Goal: Task Accomplishment & Management: Use online tool/utility

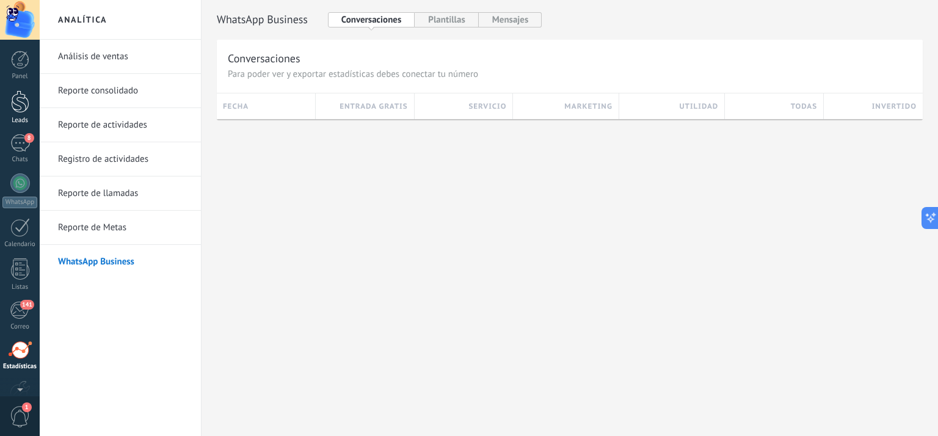
click at [20, 103] on div at bounding box center [20, 101] width 18 height 23
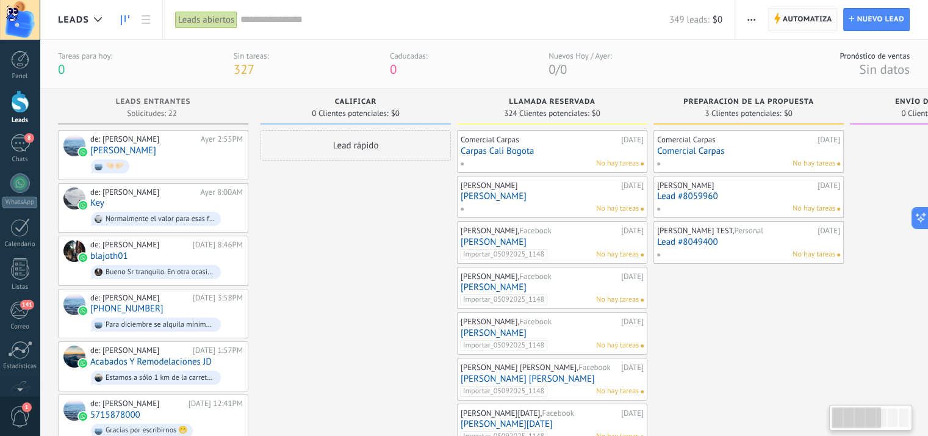
click at [800, 21] on span "Automatiza" at bounding box center [807, 20] width 49 height 22
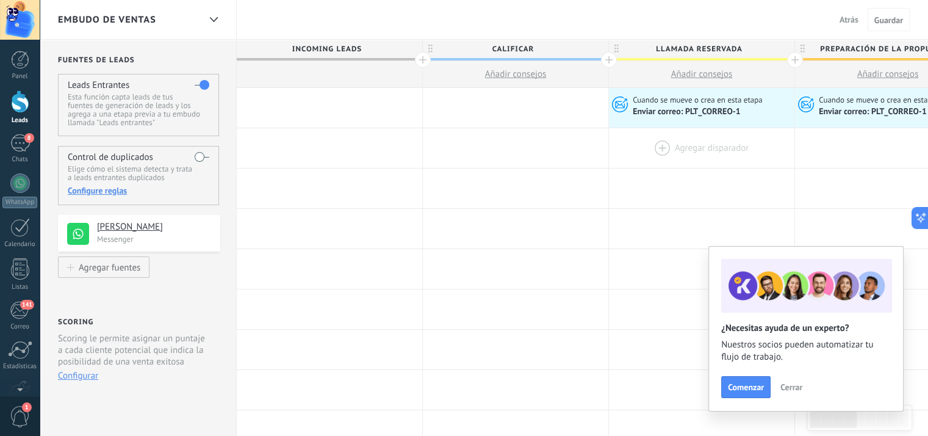
click at [700, 154] on div at bounding box center [702, 148] width 186 height 40
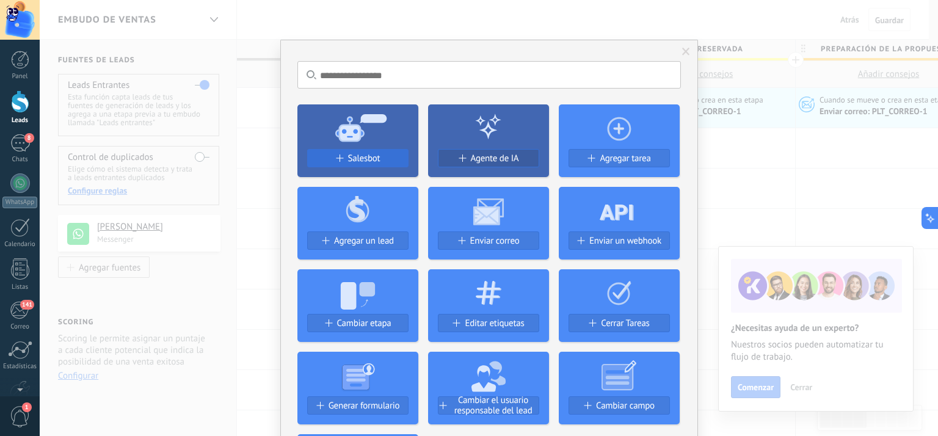
click at [372, 153] on span "Salesbot" at bounding box center [364, 158] width 32 height 10
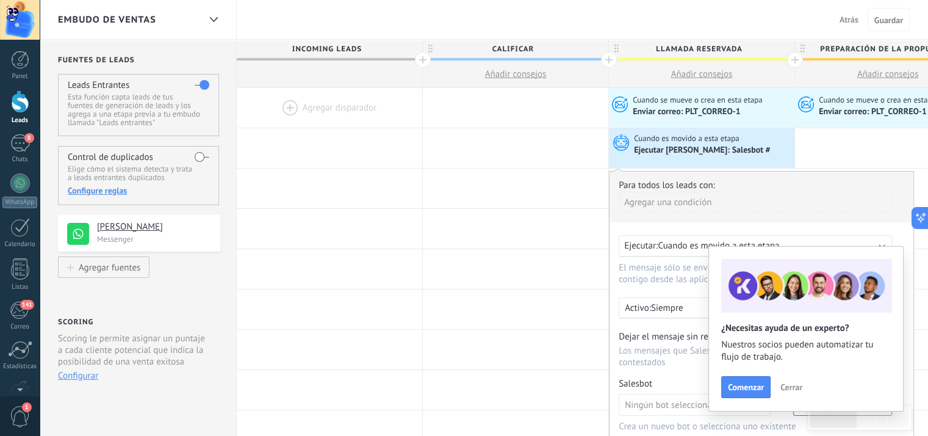
click at [786, 386] on span "Cerrar" at bounding box center [792, 387] width 22 height 9
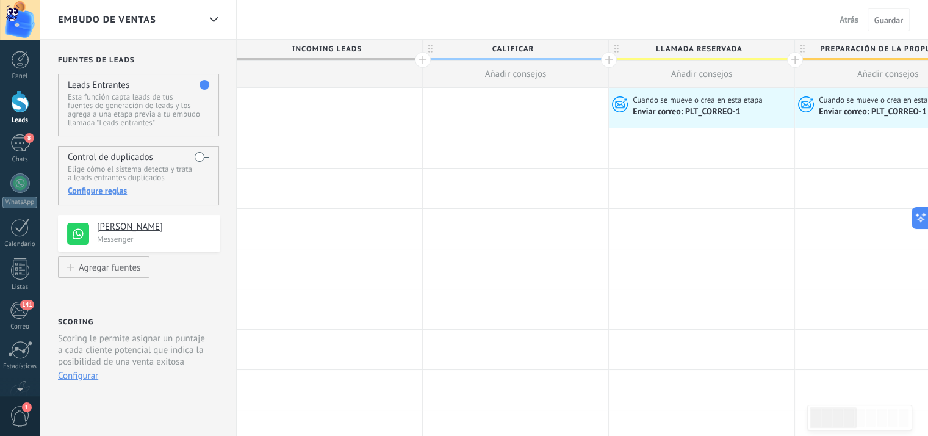
click at [684, 139] on div at bounding box center [702, 148] width 186 height 40
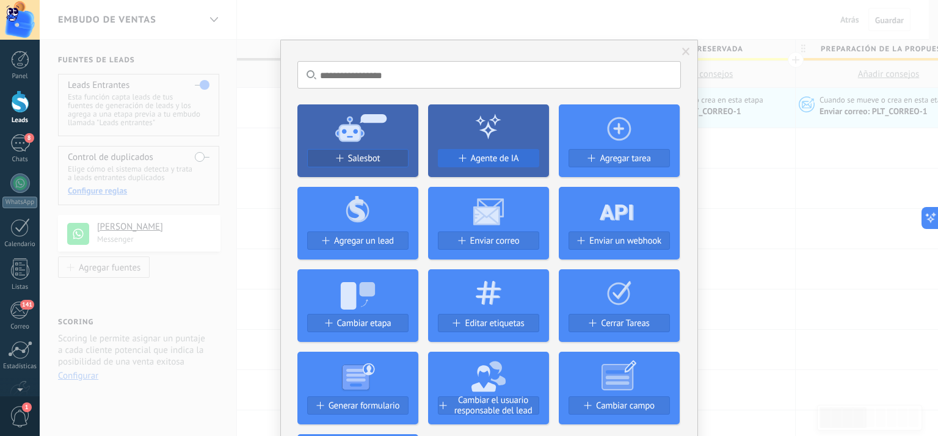
click at [463, 157] on div "Agente de IA" at bounding box center [488, 158] width 100 height 10
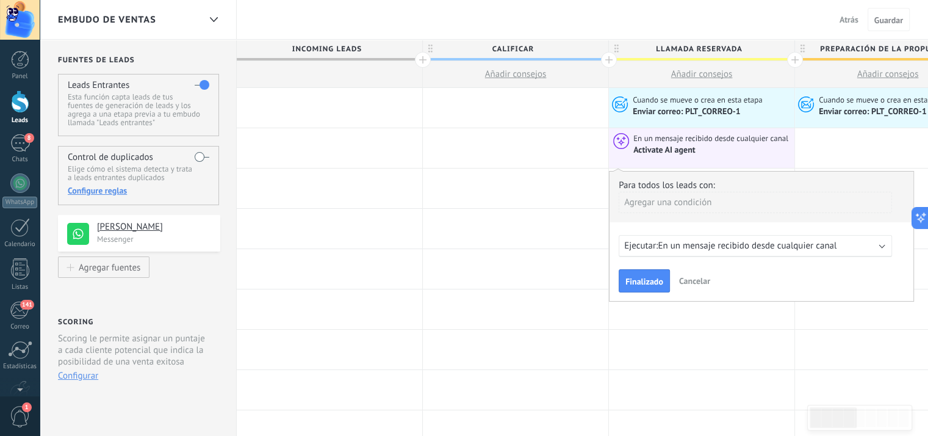
click at [881, 245] on b at bounding box center [883, 245] width 6 height 6
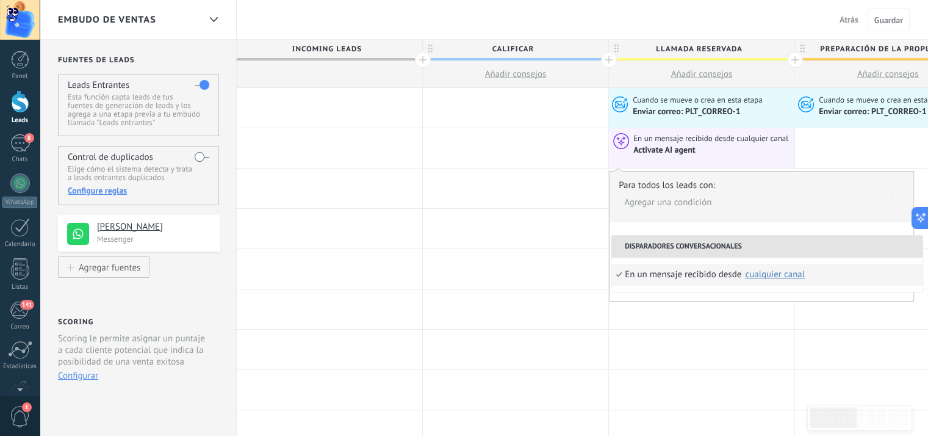
click at [774, 273] on div "cualquier canal" at bounding box center [775, 274] width 60 height 9
click at [754, 242] on li "Disparadores conversacionales" at bounding box center [767, 247] width 311 height 22
click at [748, 205] on div "Agregar una condición" at bounding box center [755, 202] width 273 height 21
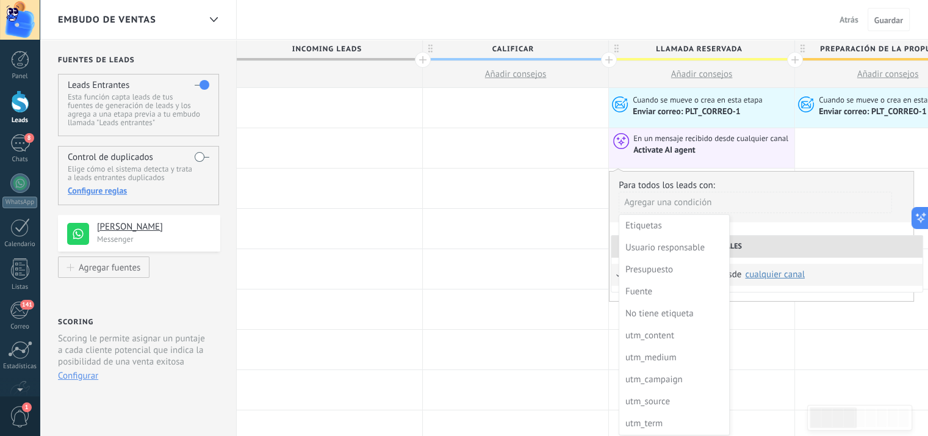
click at [791, 206] on div at bounding box center [762, 236] width 304 height 129
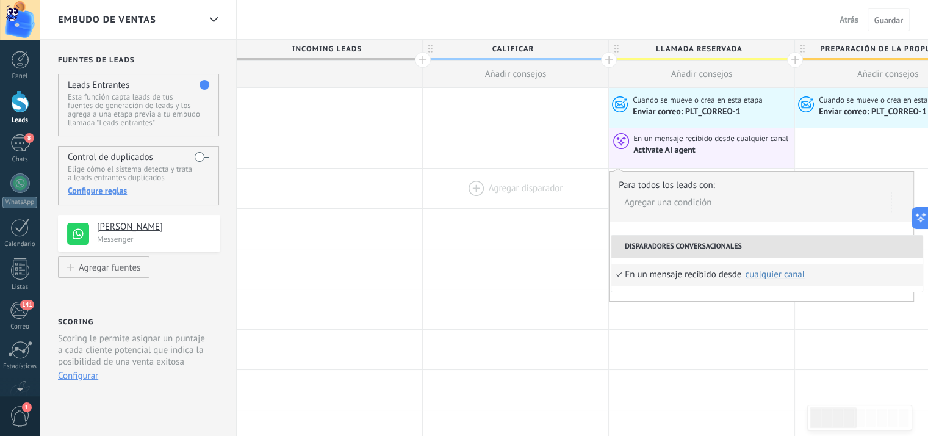
click at [549, 204] on div at bounding box center [516, 188] width 186 height 40
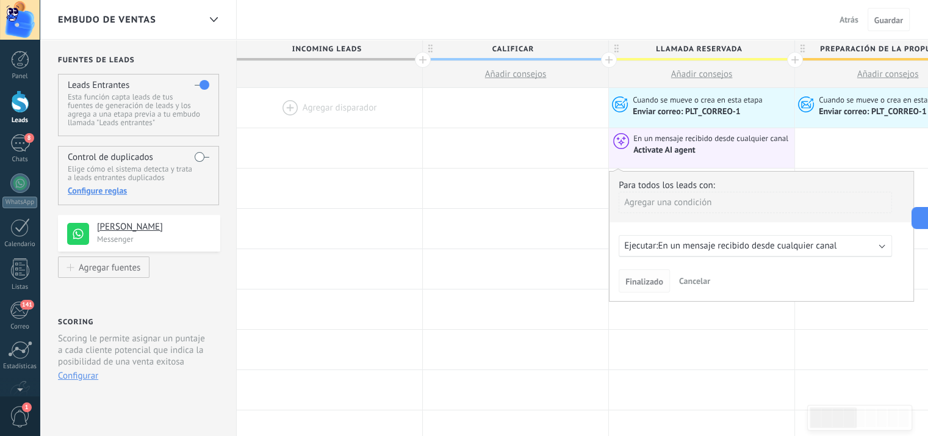
click at [651, 278] on span "Finalizado" at bounding box center [645, 281] width 38 height 9
click at [645, 283] on span "Finalizado" at bounding box center [645, 281] width 38 height 9
click at [687, 245] on span "En un mensaje recibido desde cualquier canal" at bounding box center [747, 246] width 179 height 12
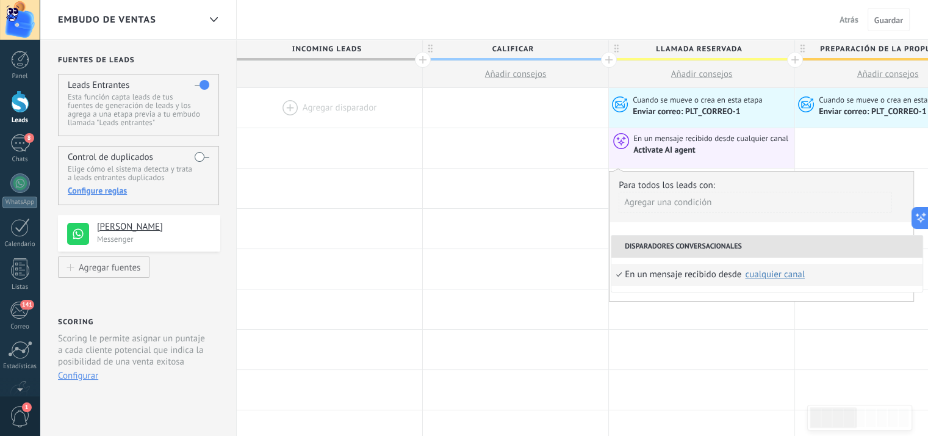
click at [696, 246] on li "Disparadores conversacionales" at bounding box center [767, 247] width 311 height 22
click at [750, 333] on div at bounding box center [702, 350] width 186 height 40
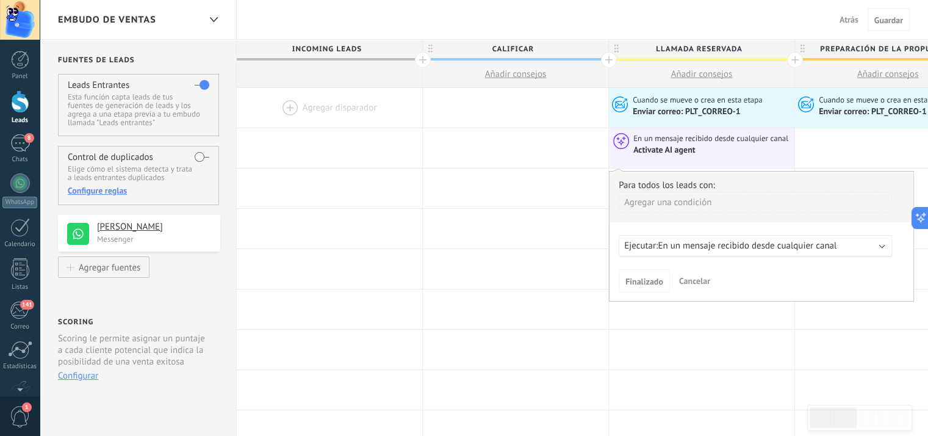
click at [694, 280] on span "Cancelar" at bounding box center [694, 280] width 31 height 11
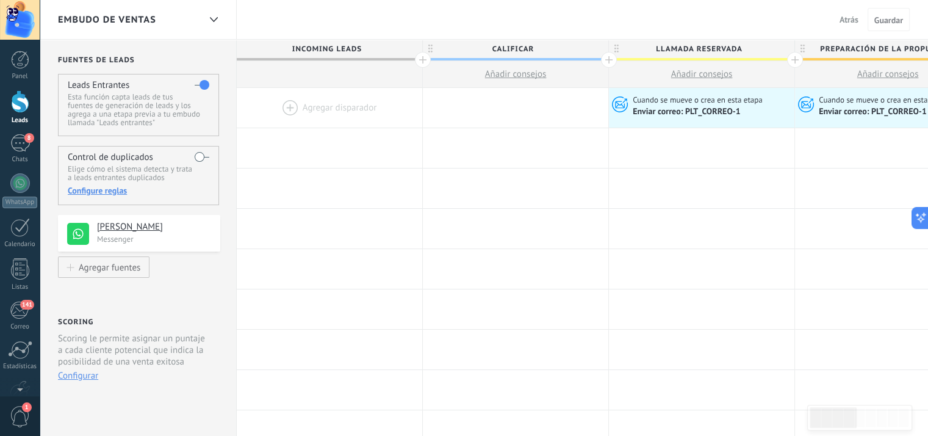
click at [685, 140] on div at bounding box center [702, 148] width 186 height 40
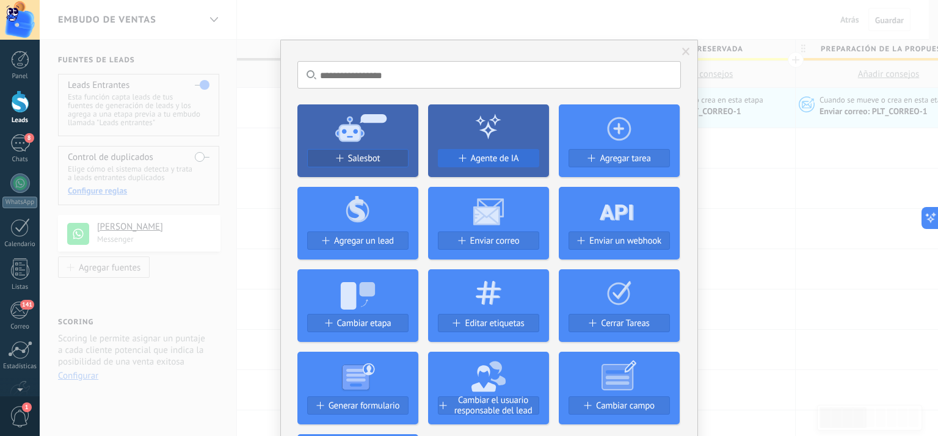
click at [485, 153] on span "Agente de IA" at bounding box center [495, 158] width 48 height 10
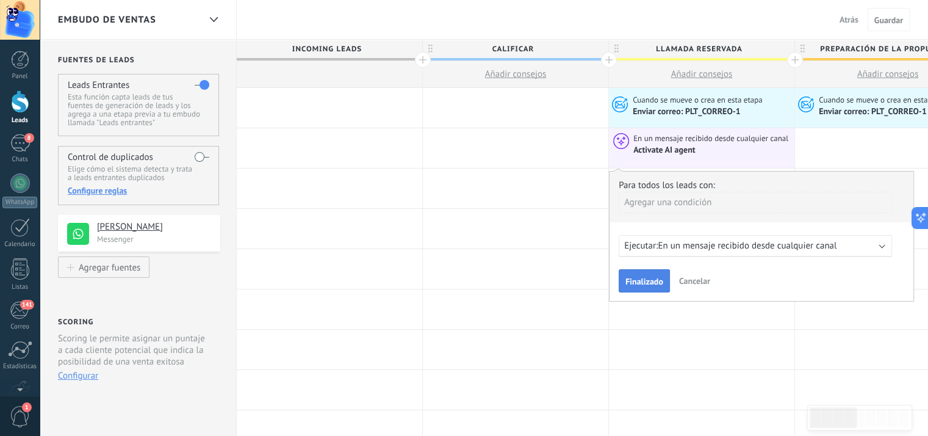
click at [655, 280] on span "Finalizado" at bounding box center [645, 281] width 38 height 9
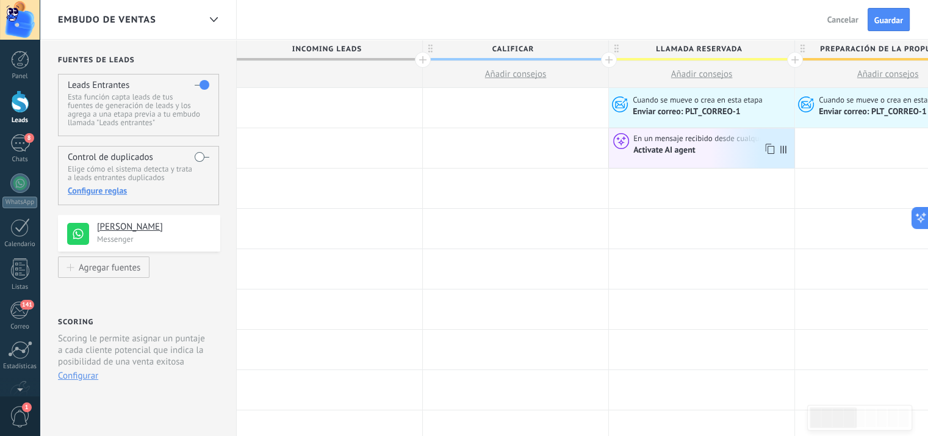
click at [712, 152] on div "Activate AI agent" at bounding box center [712, 150] width 157 height 12
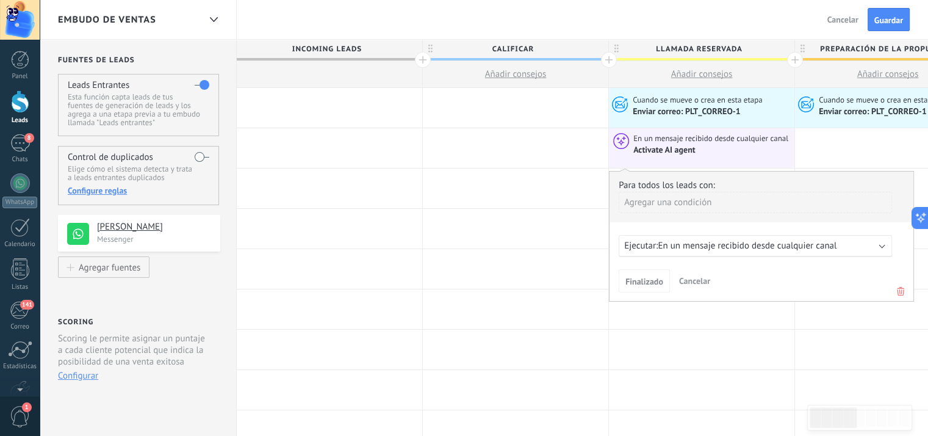
click at [900, 288] on icon at bounding box center [900, 291] width 13 height 15
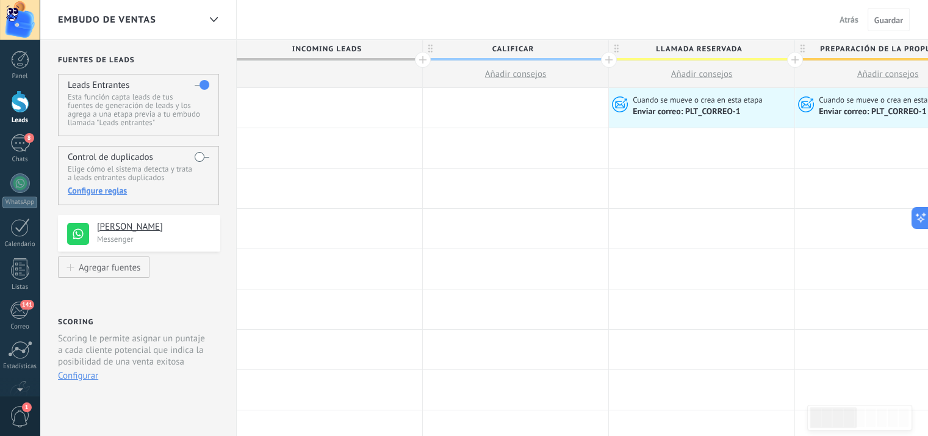
click at [691, 144] on div at bounding box center [702, 148] width 186 height 40
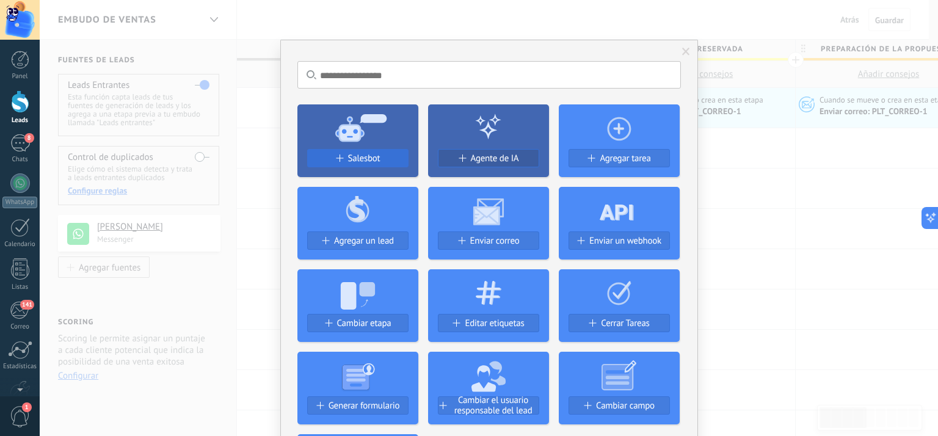
click at [385, 159] on div "Salesbot" at bounding box center [358, 158] width 100 height 10
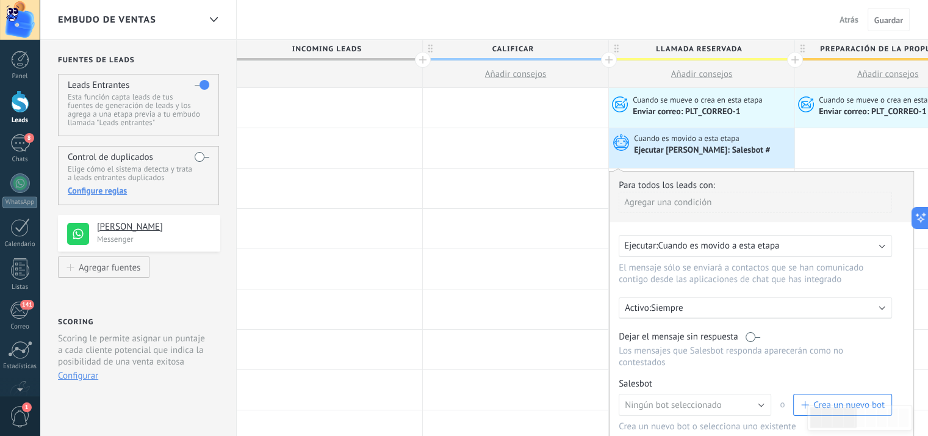
click at [770, 246] on span "Cuando es movido a esta etapa" at bounding box center [718, 246] width 121 height 12
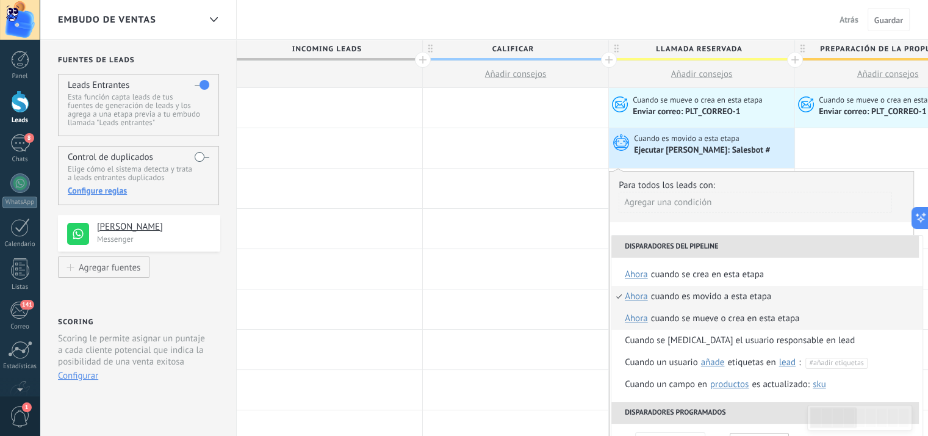
click at [748, 317] on div "Cuando se mueve o crea en esta etapa" at bounding box center [725, 319] width 149 height 22
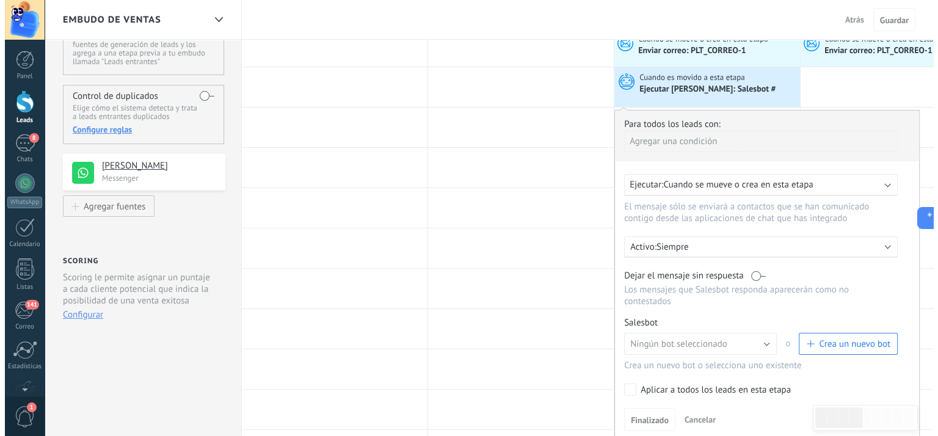
scroll to position [122, 0]
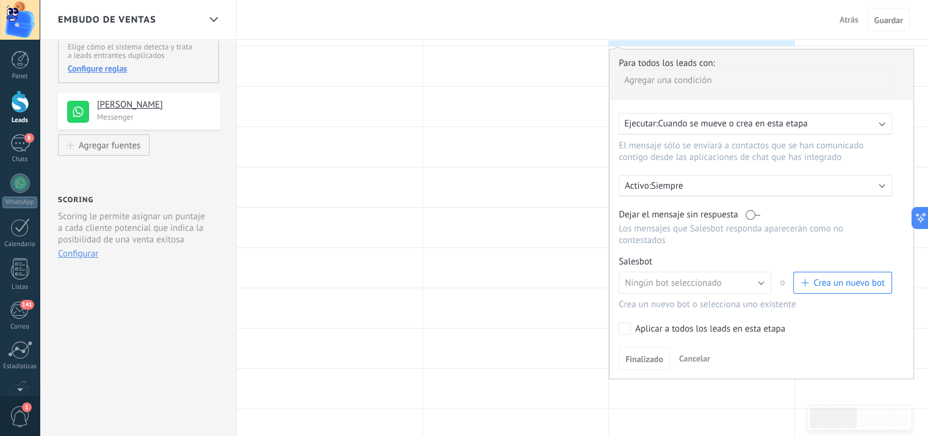
click at [853, 277] on span "Crea un nuevo bot" at bounding box center [849, 283] width 71 height 12
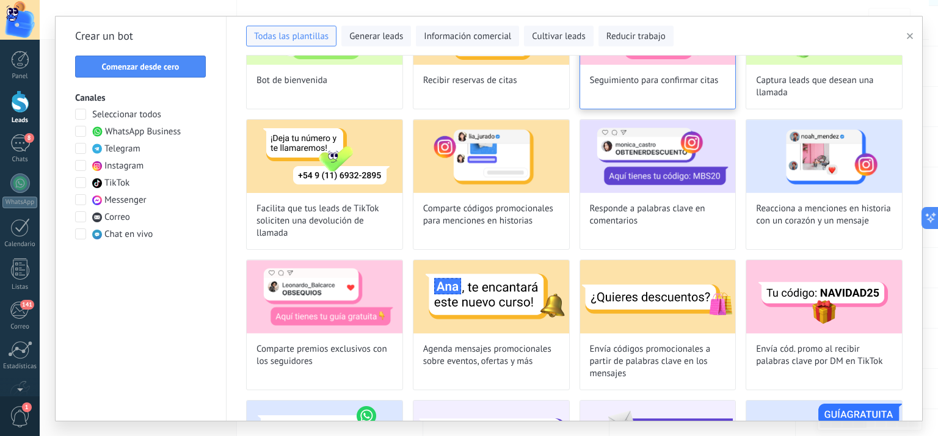
scroll to position [0, 0]
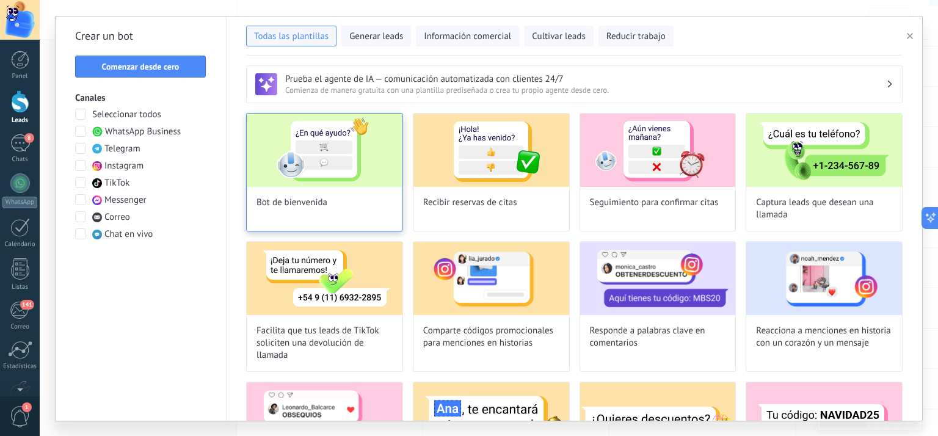
click at [332, 170] on img at bounding box center [325, 150] width 156 height 73
type input "**********"
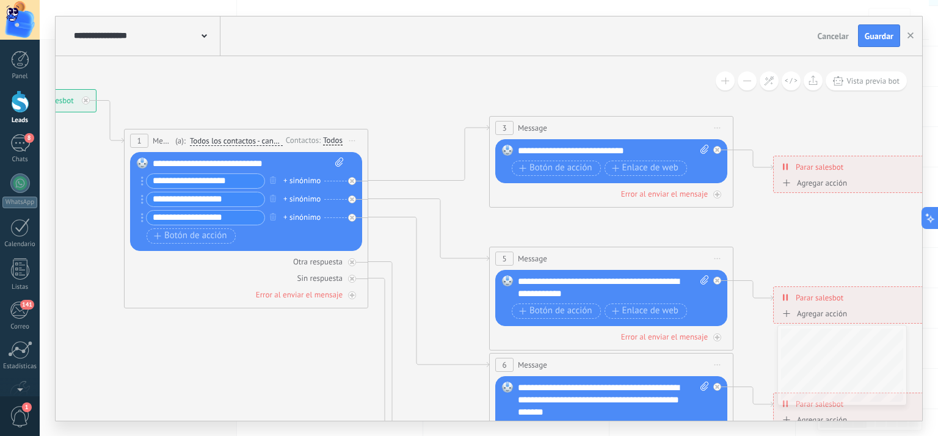
click at [336, 160] on icon at bounding box center [339, 161] width 8 height 9
click input "Subir" at bounding box center [0, 0] width 0 height 0
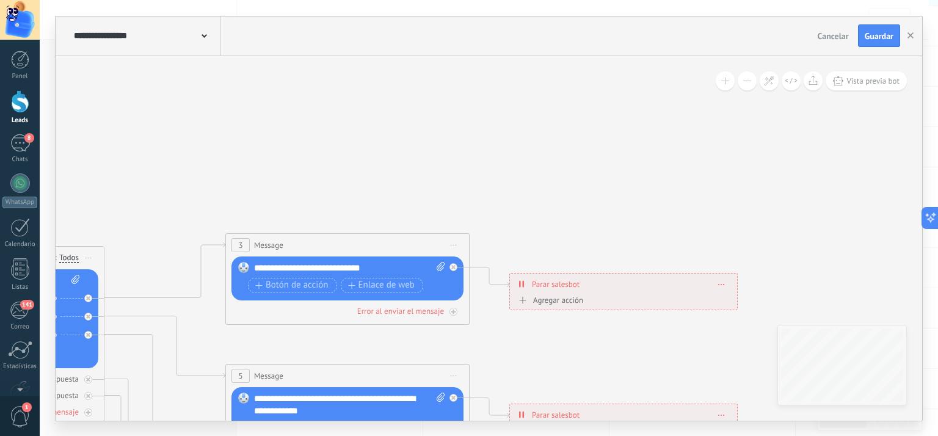
click at [564, 300] on div "Agregar acción" at bounding box center [549, 299] width 68 height 9
click at [564, 300] on button "Conversación marcada como cerrada" at bounding box center [585, 300] width 153 height 22
click at [573, 325] on span "Iniciar Salesbot" at bounding box center [584, 322] width 148 height 12
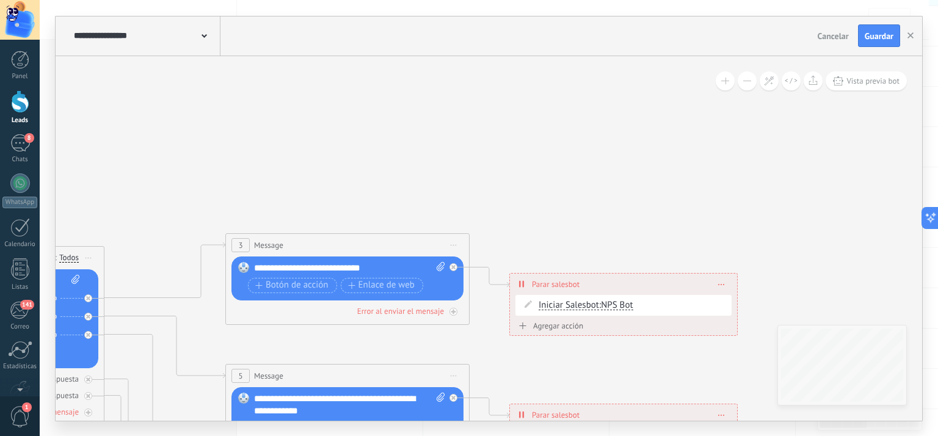
click at [720, 281] on span at bounding box center [720, 284] width 5 height 7
click at [748, 297] on div "Borrar" at bounding box center [744, 301] width 54 height 21
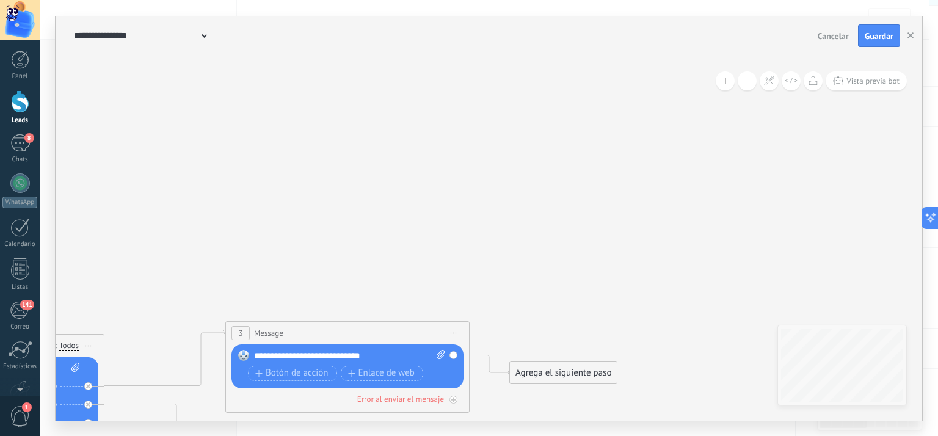
click at [204, 39] on span at bounding box center [203, 35] width 5 height 12
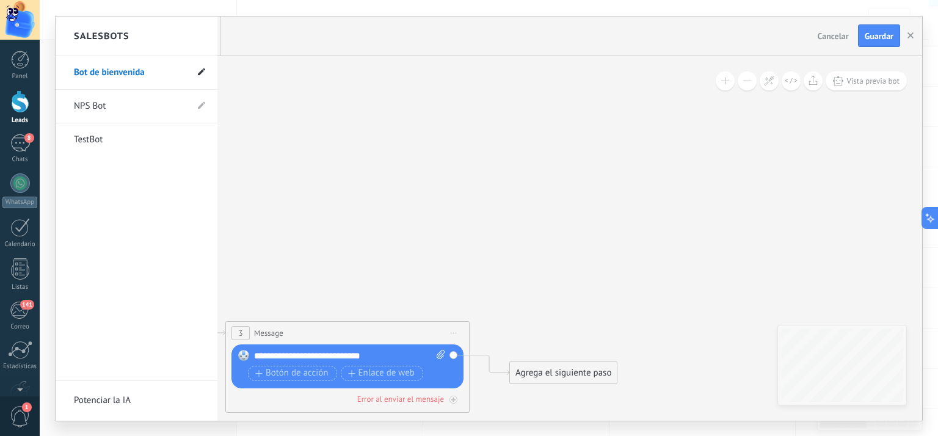
click at [203, 72] on icon at bounding box center [201, 71] width 7 height 7
click at [120, 78] on input "**********" at bounding box center [117, 73] width 87 height 20
click at [255, 114] on div at bounding box center [489, 218] width 866 height 404
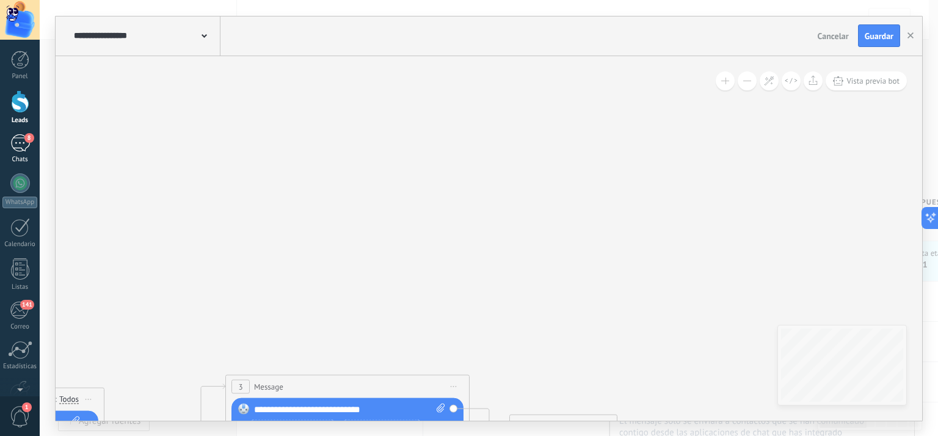
click at [22, 150] on div "8" at bounding box center [20, 143] width 20 height 18
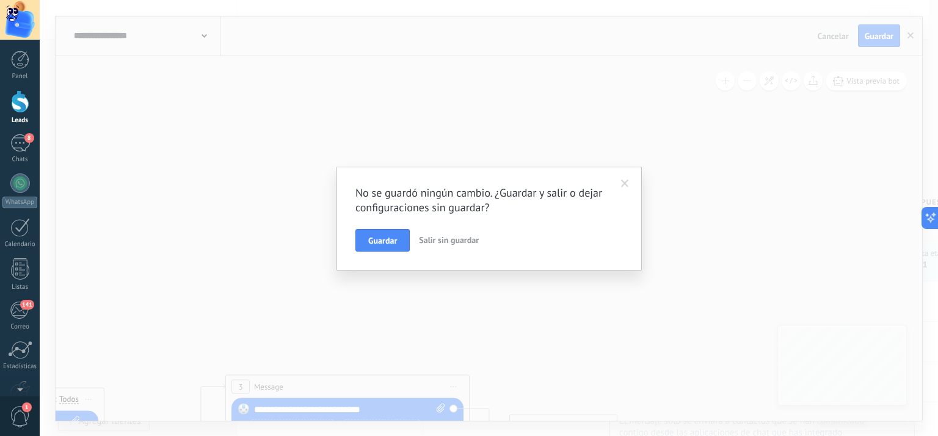
click at [441, 245] on button "Salir sin guardar" at bounding box center [449, 240] width 70 height 23
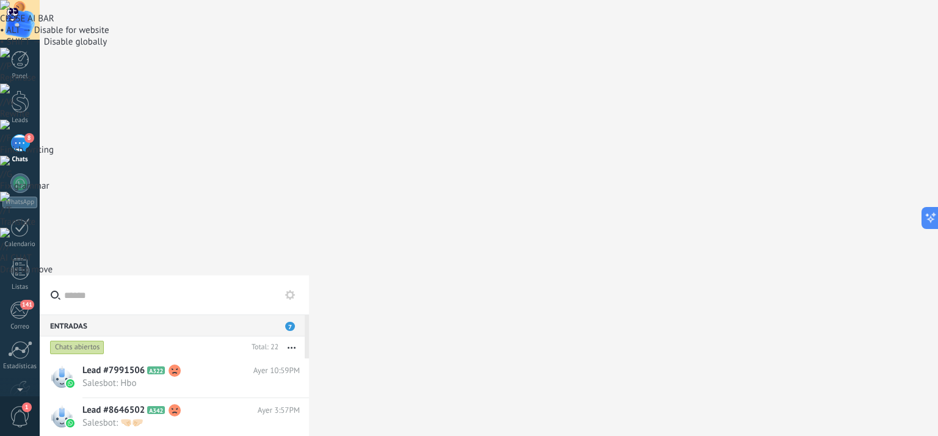
click at [141, 275] on input "text" at bounding box center [181, 294] width 235 height 39
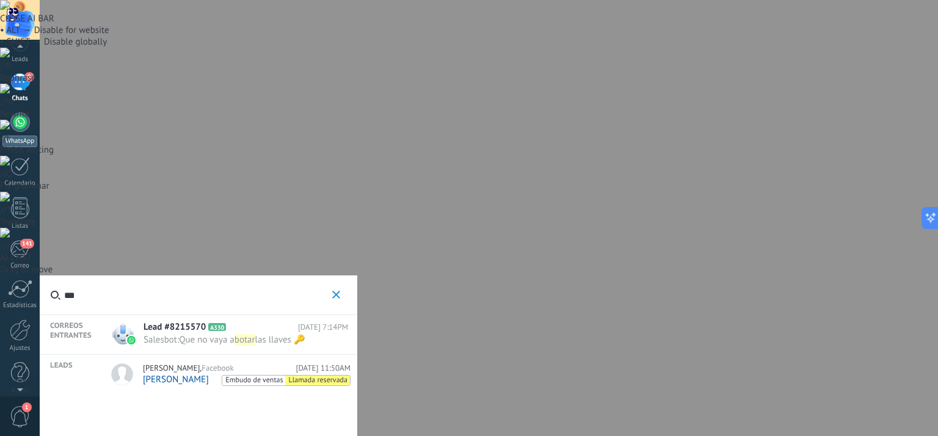
scroll to position [71, 0]
type input "***"
click at [20, 316] on div at bounding box center [20, 319] width 21 height 21
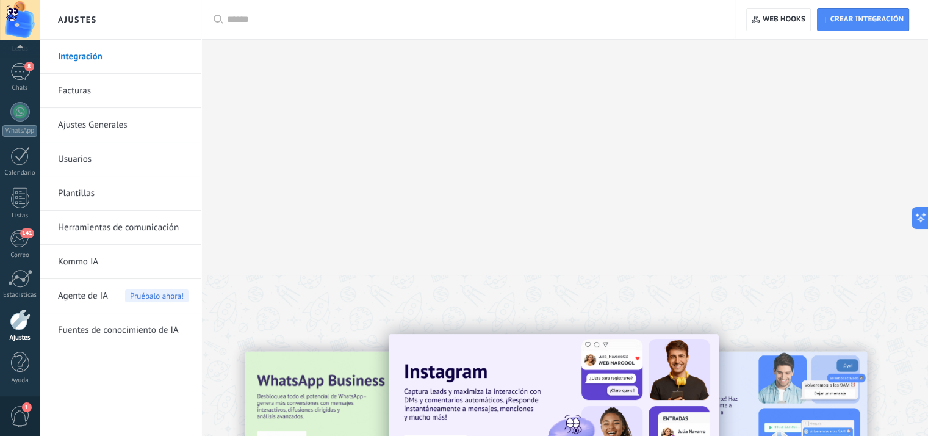
click at [87, 199] on link "Plantillas" at bounding box center [123, 193] width 131 height 34
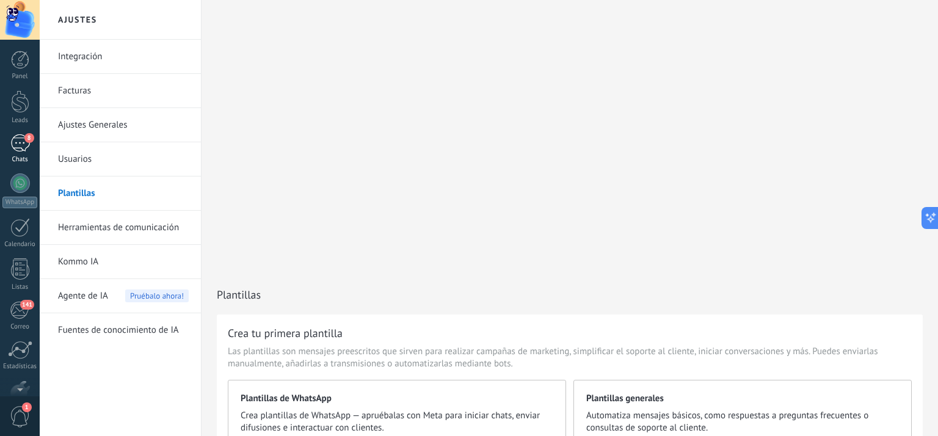
click at [20, 150] on div "8" at bounding box center [20, 143] width 20 height 18
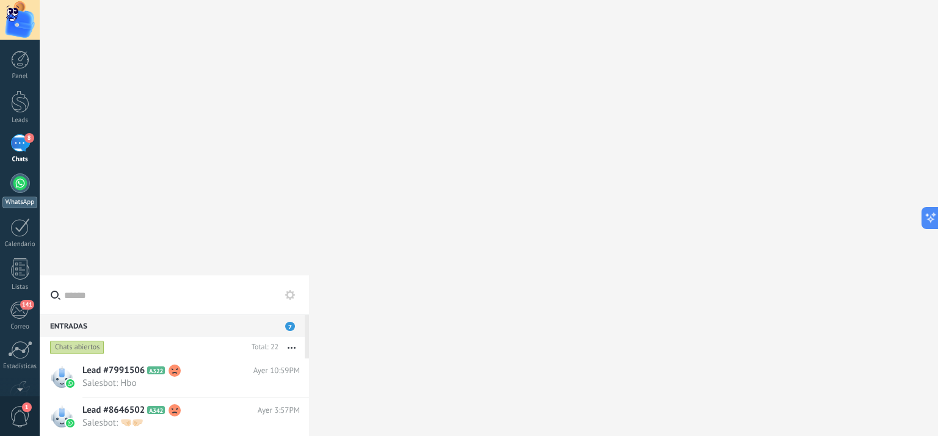
click at [25, 186] on div at bounding box center [20, 183] width 20 height 20
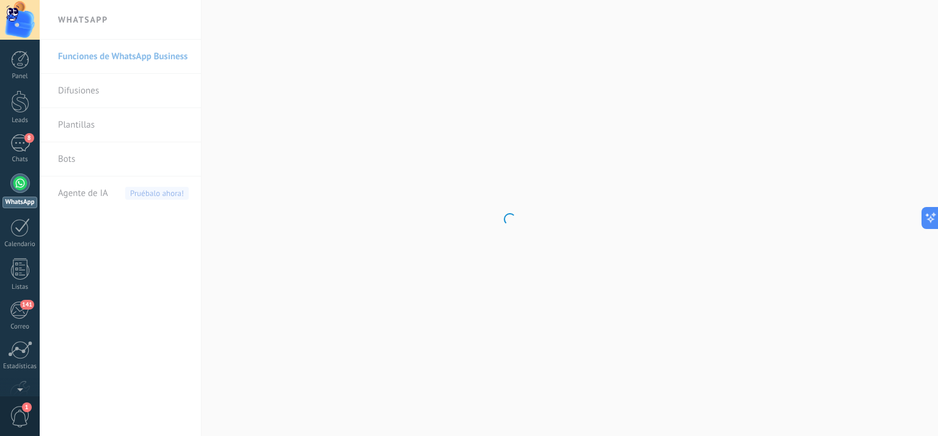
click at [559, 209] on body ".abccls-1,.abccls-2{fill-rule:evenodd}.abccls-2{fill:#fff} .abfcls-1{fill:none}…" at bounding box center [469, 218] width 938 height 436
click at [23, 151] on div "8" at bounding box center [20, 143] width 20 height 18
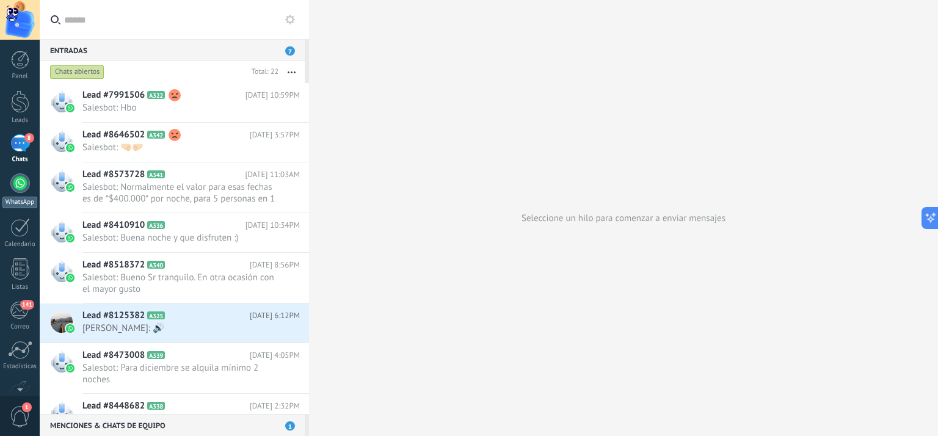
click at [20, 185] on div at bounding box center [20, 183] width 20 height 20
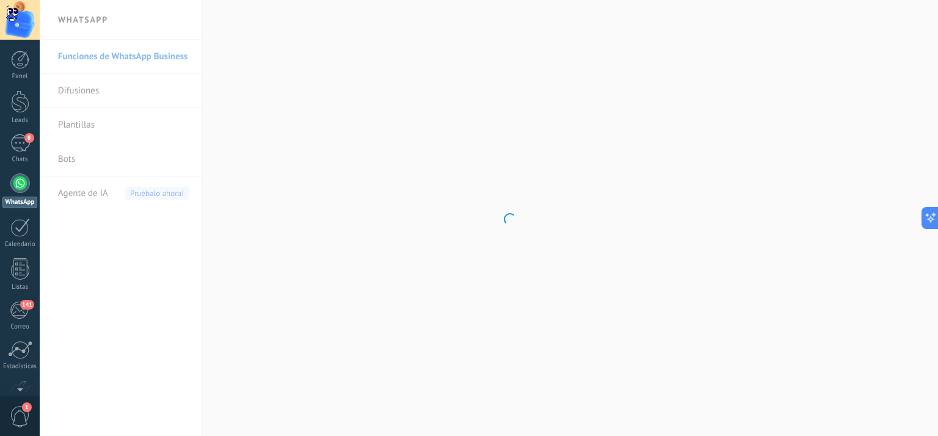
click at [564, 218] on body ".abccls-1,.abccls-2{fill-rule:evenodd}.abccls-2{fill:#fff} .abfcls-1{fill:none}…" at bounding box center [469, 218] width 938 height 436
click at [68, 162] on body ".abccls-1,.abccls-2{fill-rule:evenodd}.abccls-2{fill:#fff} .abfcls-1{fill:none}…" at bounding box center [469, 218] width 938 height 436
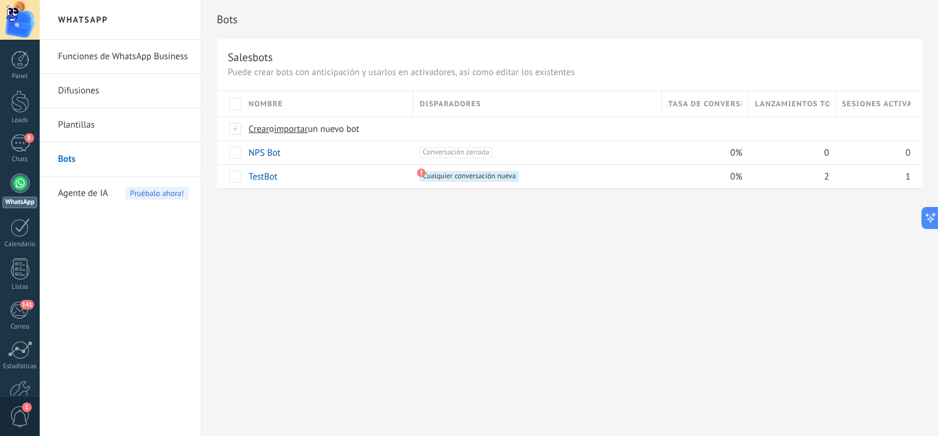
scroll to position [1061, 0]
click at [261, 128] on span "Crear" at bounding box center [258, 129] width 21 height 12
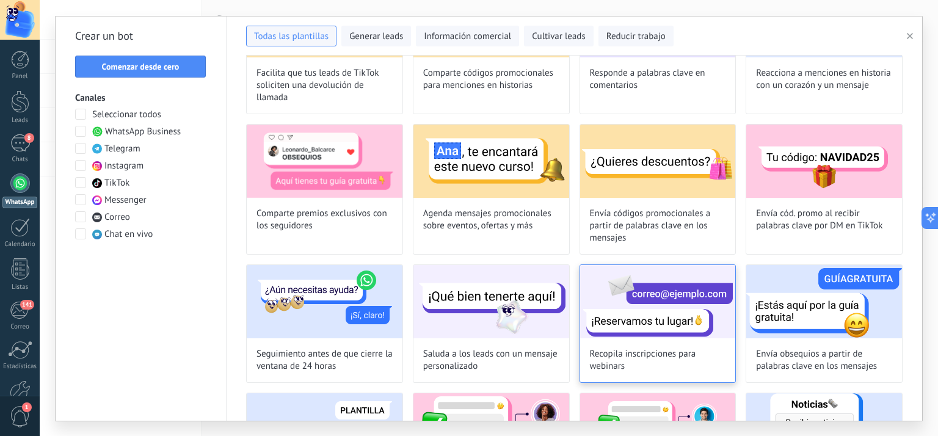
scroll to position [380, 0]
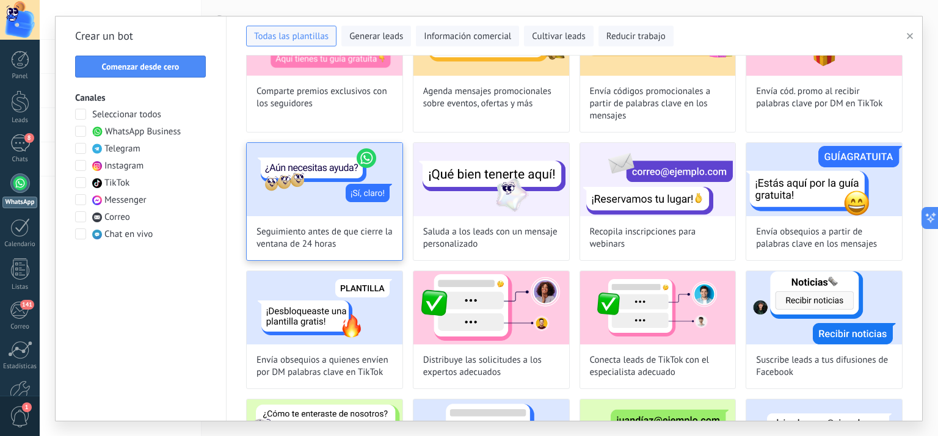
click at [330, 217] on div "Seguimiento antes de que cierre la ventana de 24 horas" at bounding box center [324, 201] width 157 height 118
type input "**********"
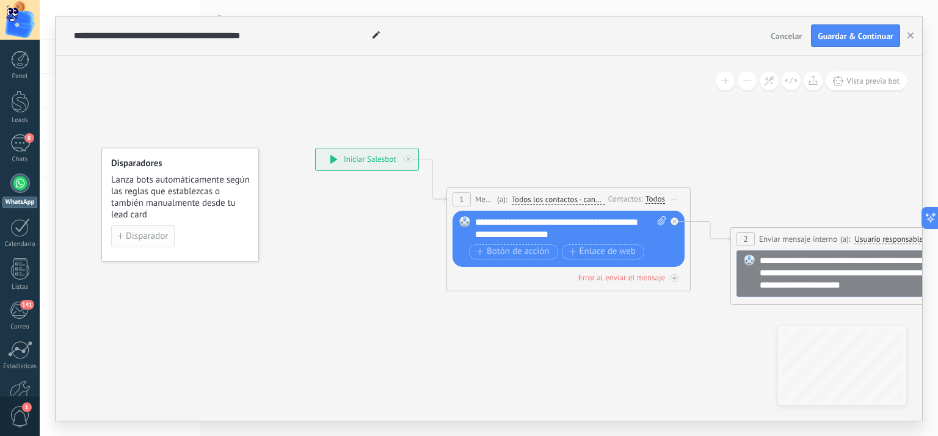
click at [139, 233] on span "Disparador" at bounding box center [147, 236] width 42 height 9
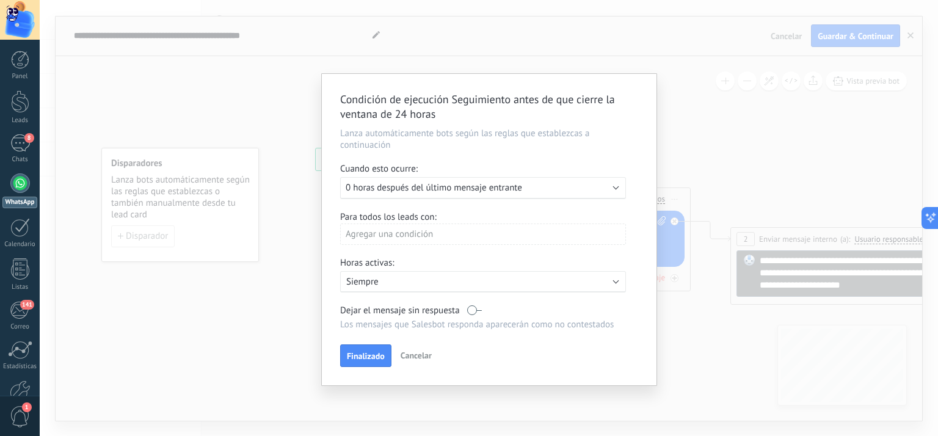
click at [410, 355] on span "Cancelar" at bounding box center [415, 355] width 31 height 11
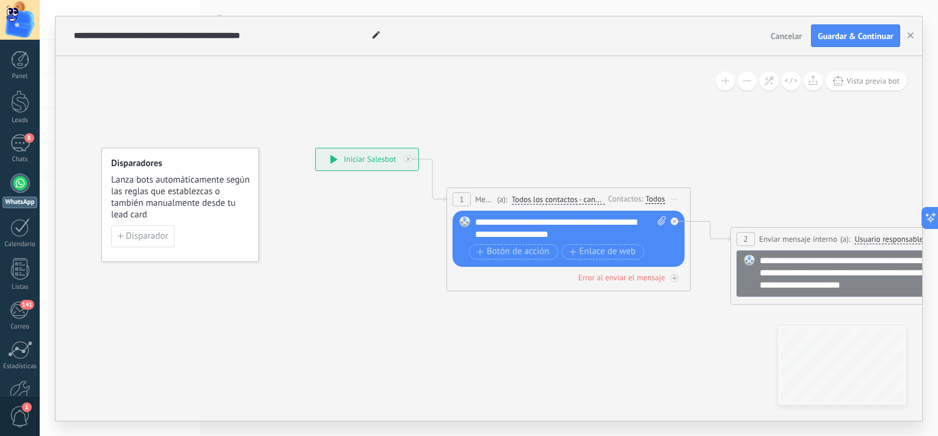
drag, startPoint x: 253, startPoint y: 205, endPoint x: 246, endPoint y: 212, distance: 9.9
click at [246, 212] on span "Lanza bots automáticamente según las reglas que establezcas o también manualmen…" at bounding box center [180, 197] width 139 height 46
click at [353, 159] on div "**********" at bounding box center [367, 159] width 103 height 22
click at [335, 160] on icon at bounding box center [333, 159] width 7 height 9
click at [425, 167] on icon at bounding box center [698, 226] width 1376 height 767
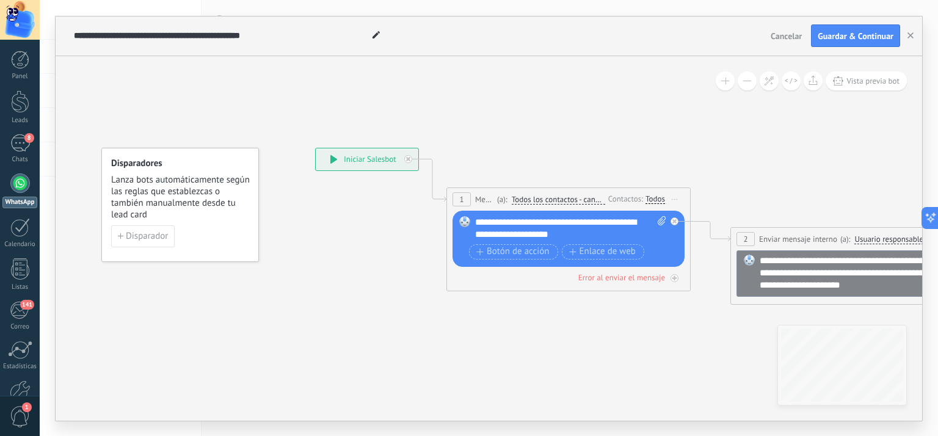
drag, startPoint x: 414, startPoint y: 166, endPoint x: 395, endPoint y: 166, distance: 19.5
click at [395, 166] on div "**********" at bounding box center [367, 159] width 103 height 22
drag, startPoint x: 386, startPoint y: 165, endPoint x: 380, endPoint y: 176, distance: 13.4
click at [380, 176] on div "**********" at bounding box center [359, 172] width 103 height 22
click at [769, 81] on icon at bounding box center [769, 81] width 10 height 10
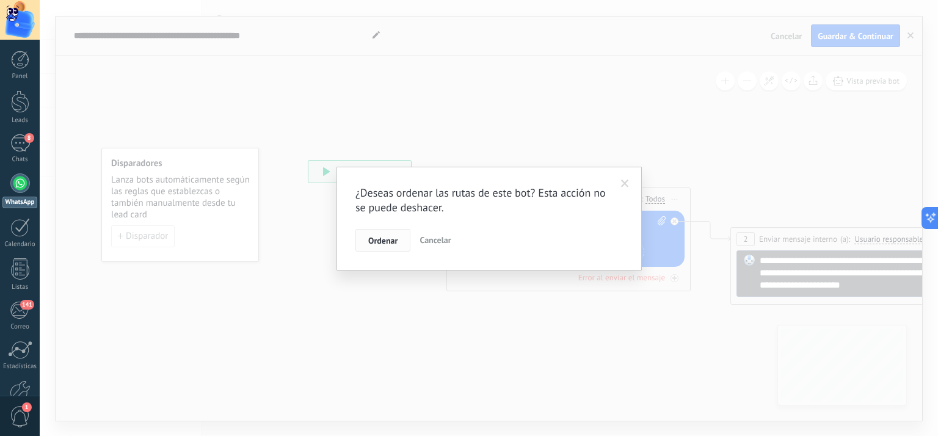
click at [371, 238] on span "Ordenar" at bounding box center [382, 240] width 29 height 9
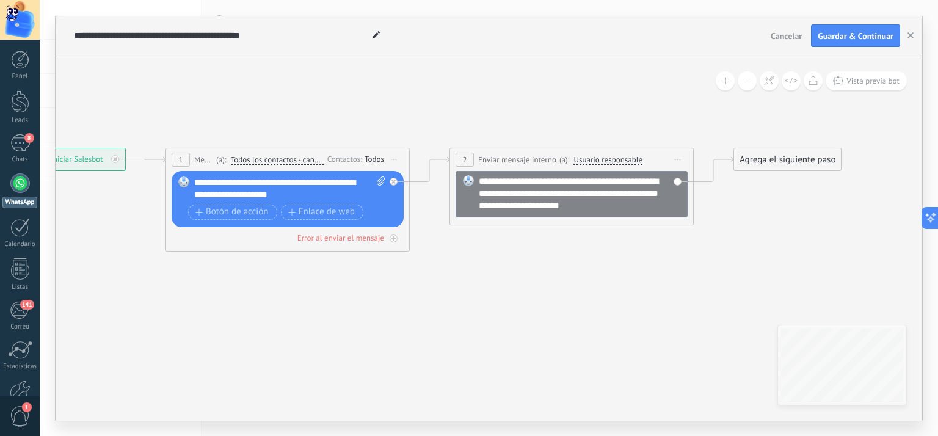
click at [808, 159] on div "Agrega el siguiente paso" at bounding box center [787, 160] width 107 height 20
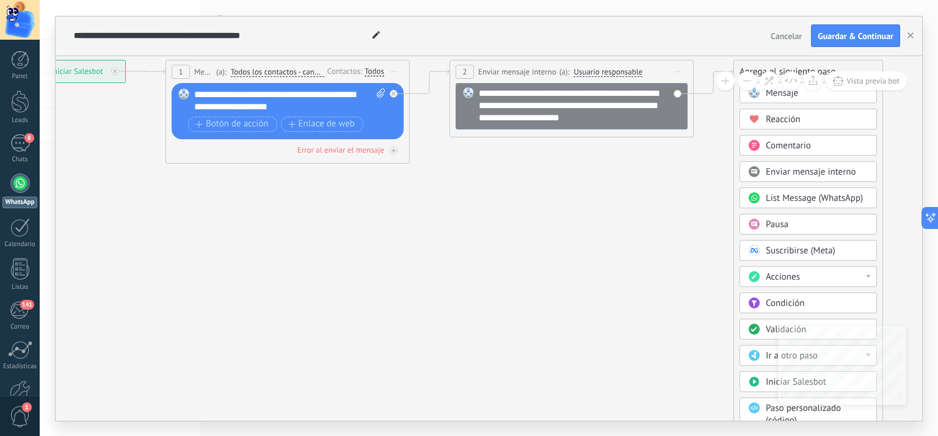
click at [858, 273] on div "Acciones" at bounding box center [816, 277] width 103 height 12
drag, startPoint x: 872, startPoint y: 299, endPoint x: 869, endPoint y: 315, distance: 16.8
click at [869, 315] on div "Administrar etiquetas Agregar nota Agregar tarea Cambiar etapa del lead Cambiar…" at bounding box center [807, 330] width 137 height 129
click at [905, 267] on icon at bounding box center [411, 112] width 1388 height 714
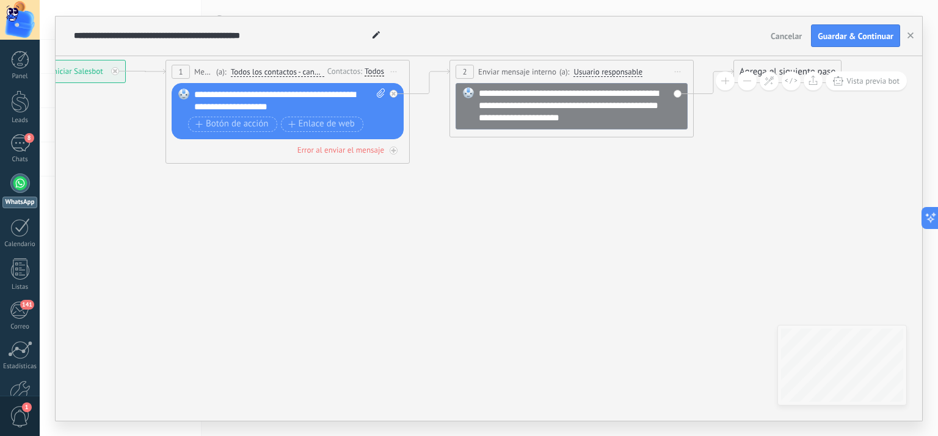
click at [868, 256] on icon at bounding box center [411, 112] width 1388 height 714
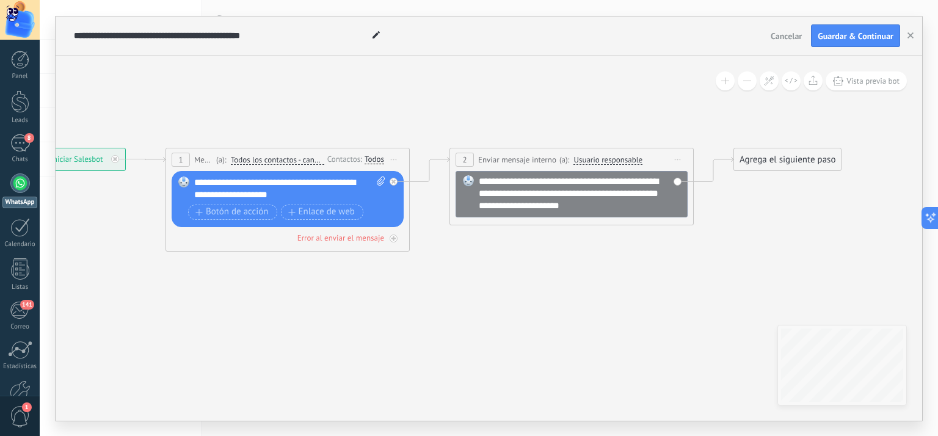
click at [807, 164] on div "Agrega el siguiente paso" at bounding box center [787, 160] width 107 height 20
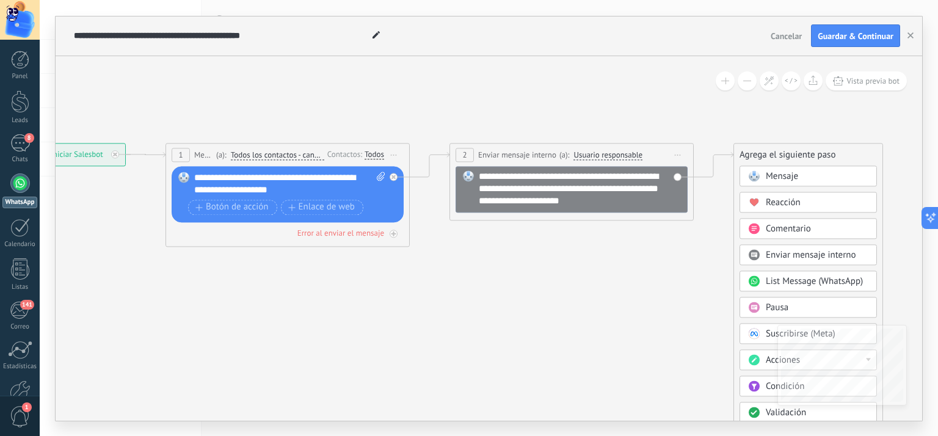
click at [787, 174] on span "Mensaje" at bounding box center [781, 176] width 32 height 12
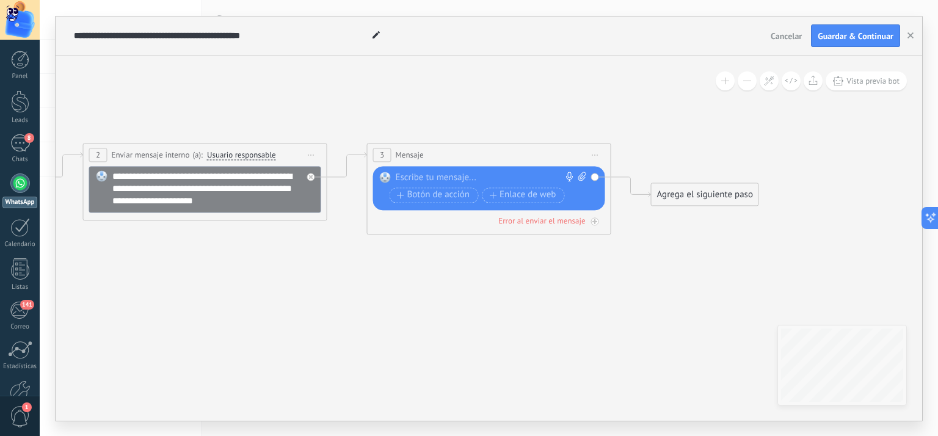
click at [452, 175] on div at bounding box center [486, 178] width 181 height 12
click at [380, 153] on span "3" at bounding box center [382, 155] width 4 height 10
click at [356, 154] on icon at bounding box center [347, 164] width 40 height 25
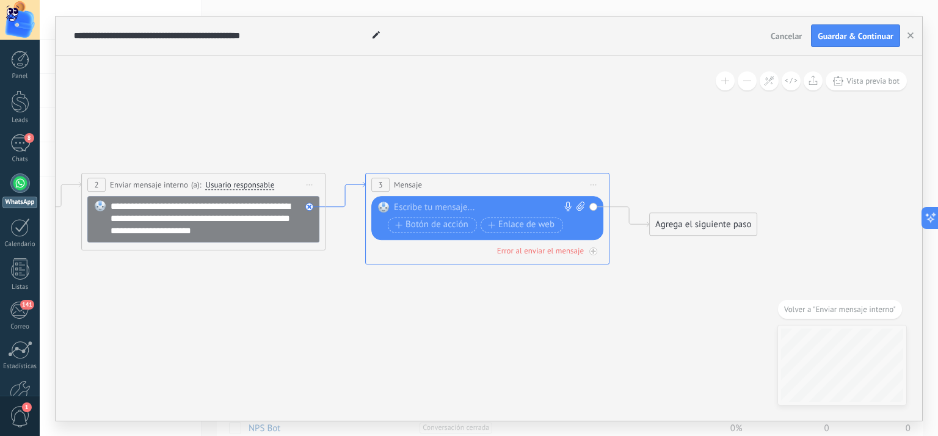
drag, startPoint x: 359, startPoint y: 202, endPoint x: 358, endPoint y: 183, distance: 19.6
click at [342, 197] on icon at bounding box center [345, 194] width 40 height 25
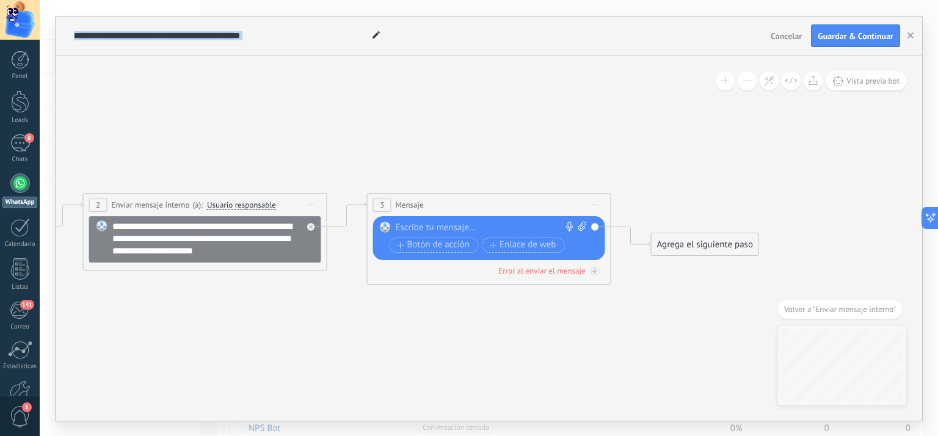
click at [342, 197] on icon at bounding box center [186, 245] width 1672 height 714
click at [348, 204] on icon at bounding box center [347, 214] width 40 height 25
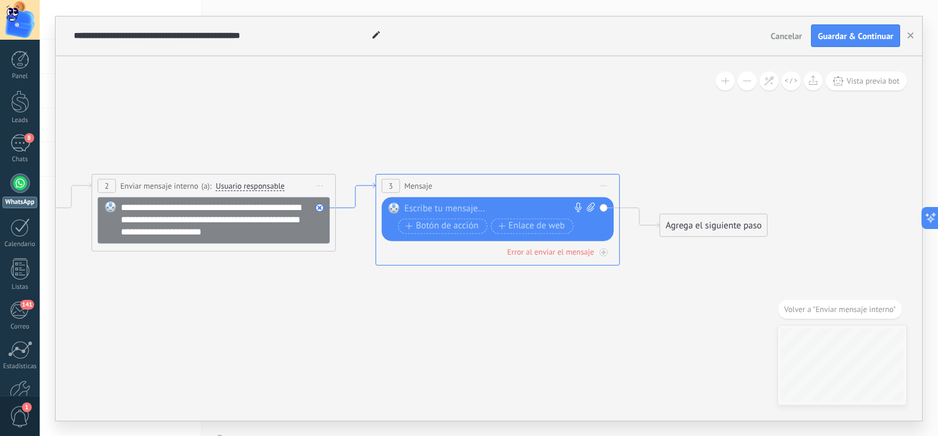
drag, startPoint x: 361, startPoint y: 205, endPoint x: 369, endPoint y: 185, distance: 21.9
click at [575, 251] on div "Error al enviar el mensaje" at bounding box center [550, 250] width 87 height 10
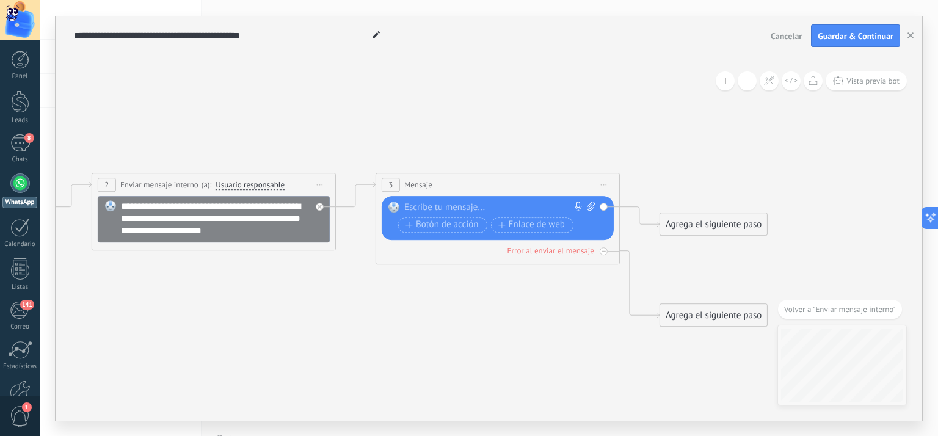
click at [601, 181] on span "Iniciar vista previa aquí Cambiar nombre Duplicar Borrar" at bounding box center [604, 185] width 20 height 18
click at [628, 258] on div "Borrar" at bounding box center [659, 264] width 121 height 21
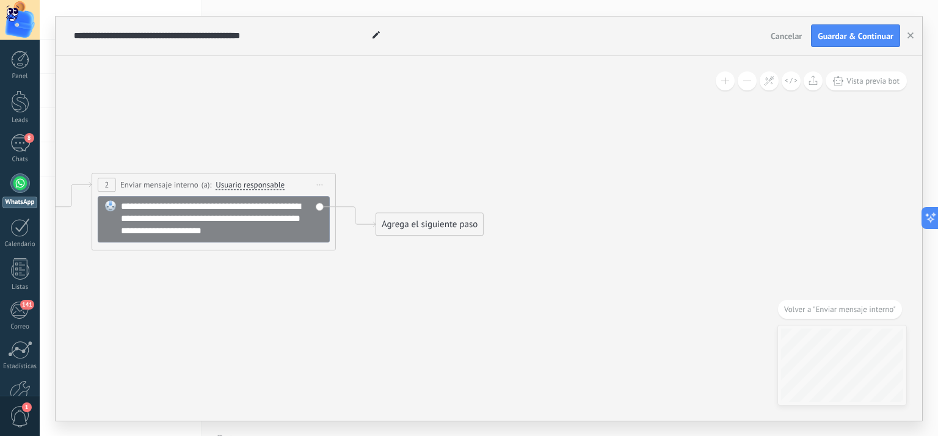
click at [415, 221] on div "Agrega el siguiente paso" at bounding box center [429, 224] width 107 height 20
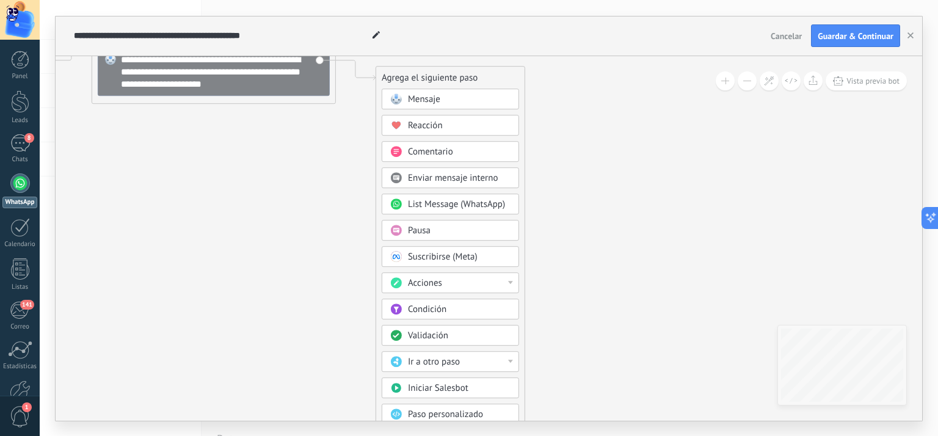
click at [473, 203] on span "List Message (WhatsApp)" at bounding box center [456, 204] width 97 height 12
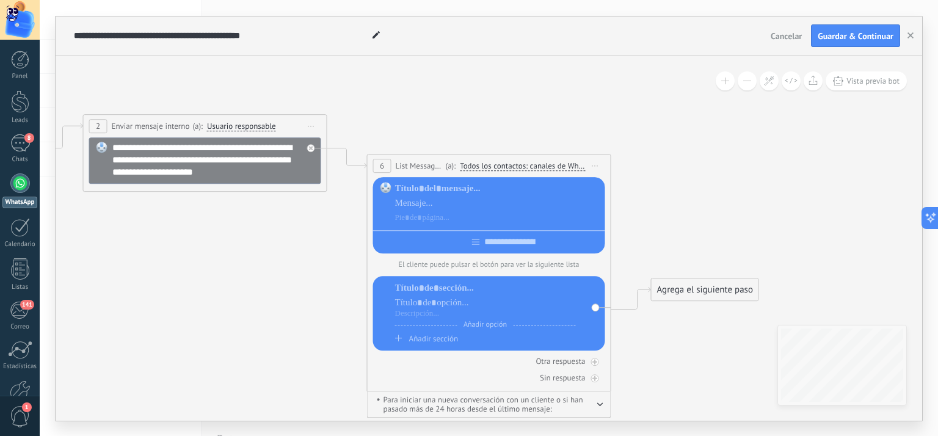
click at [380, 167] on span "6" at bounding box center [382, 166] width 4 height 10
click at [596, 165] on icon at bounding box center [595, 165] width 6 height 1
click at [631, 250] on div "Borrar" at bounding box center [650, 245] width 121 height 21
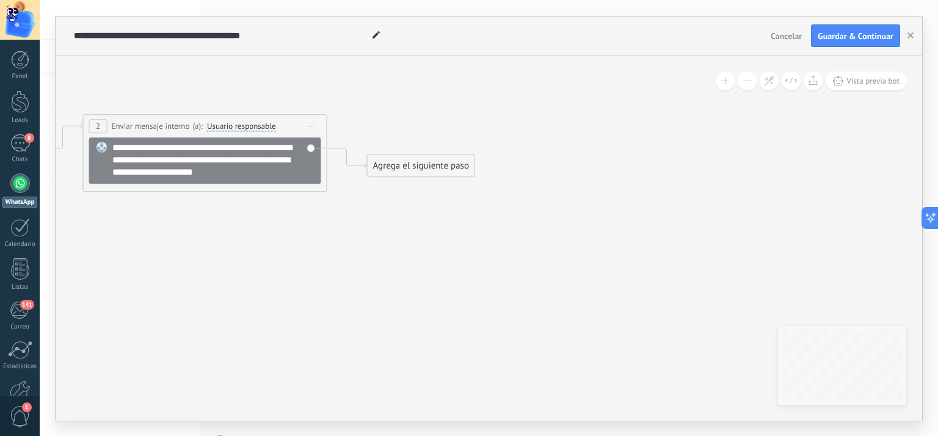
click at [447, 169] on div "Agrega el siguiente paso" at bounding box center [420, 166] width 107 height 20
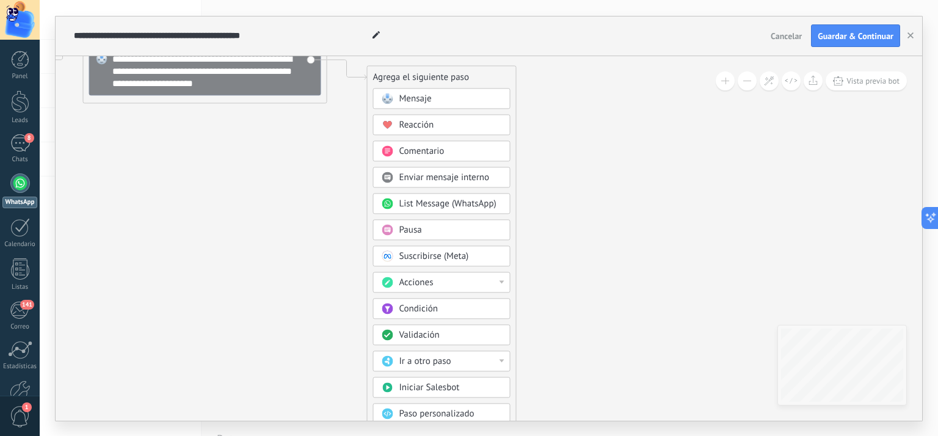
click at [468, 408] on span "Paso personalizado (código)" at bounding box center [436, 420] width 75 height 24
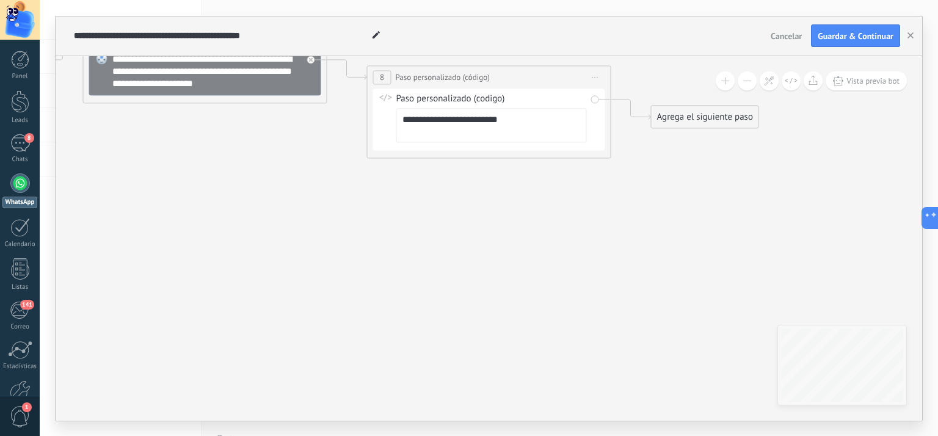
click at [595, 81] on span "Iniciar vista previa aquí Cambiar nombre Duplicar Borrar" at bounding box center [595, 77] width 20 height 18
click at [620, 156] on div "Borrar" at bounding box center [650, 157] width 121 height 21
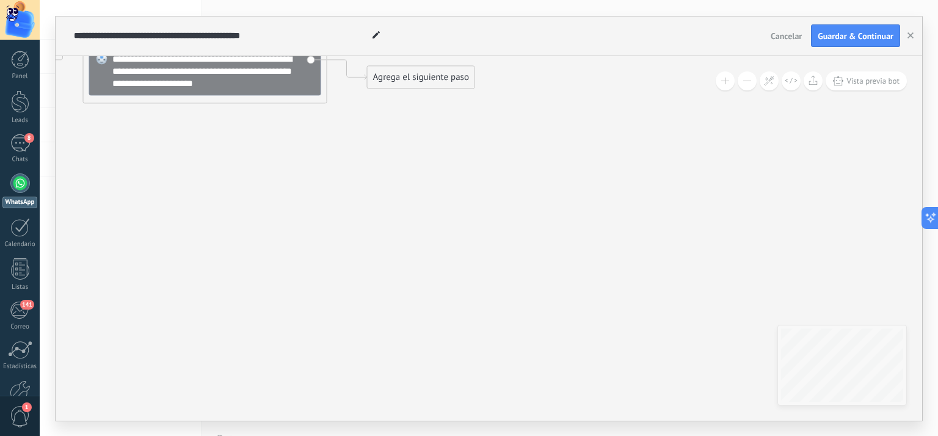
click at [448, 78] on div "Agrega el siguiente paso" at bounding box center [420, 77] width 107 height 20
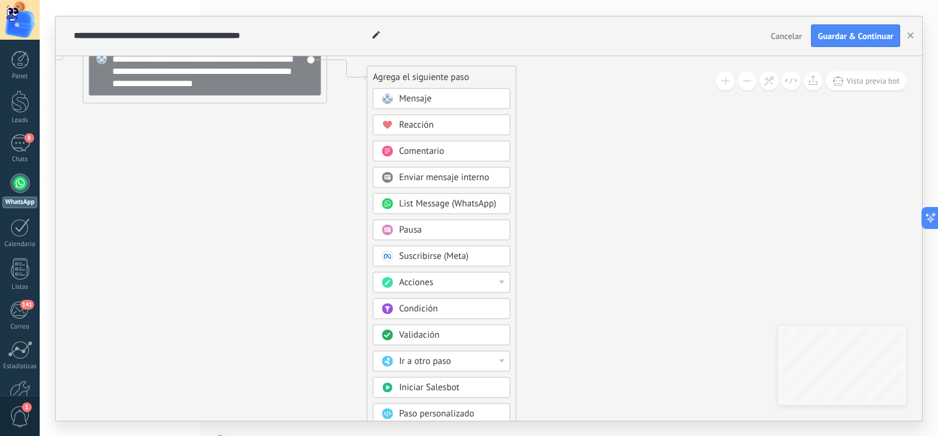
click at [498, 283] on div "Acciones" at bounding box center [450, 283] width 103 height 12
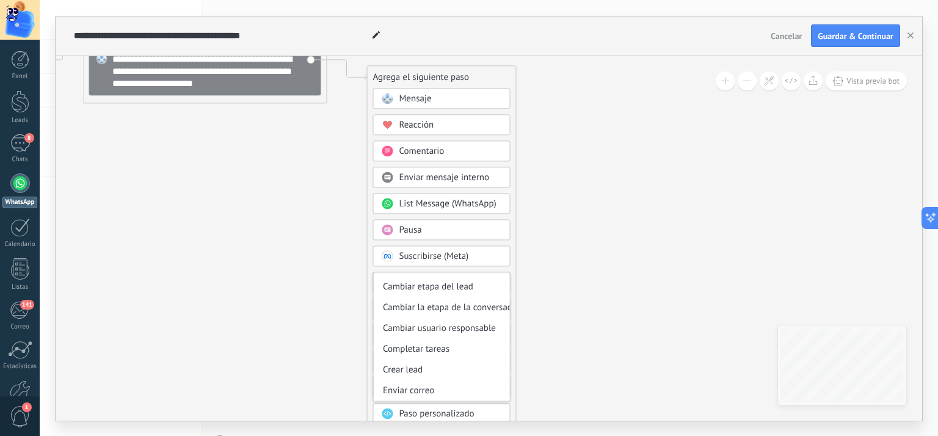
scroll to position [0, 0]
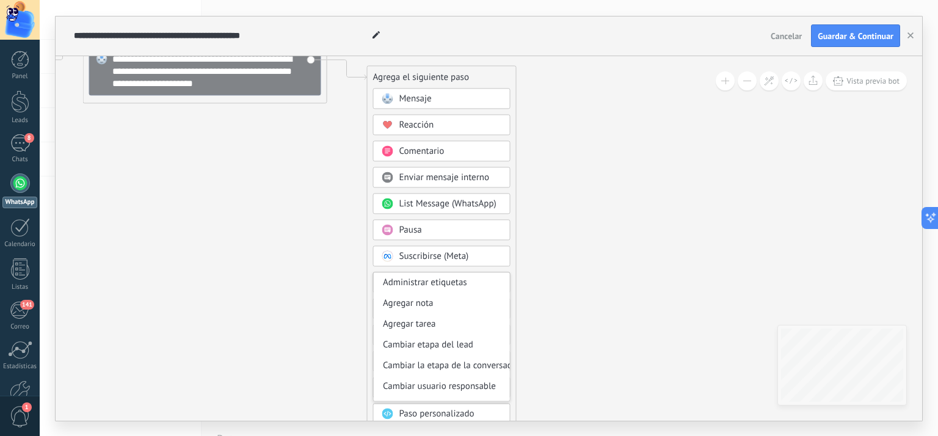
click at [600, 266] on icon at bounding box center [44, 77] width 1388 height 714
